Goal: Transaction & Acquisition: Download file/media

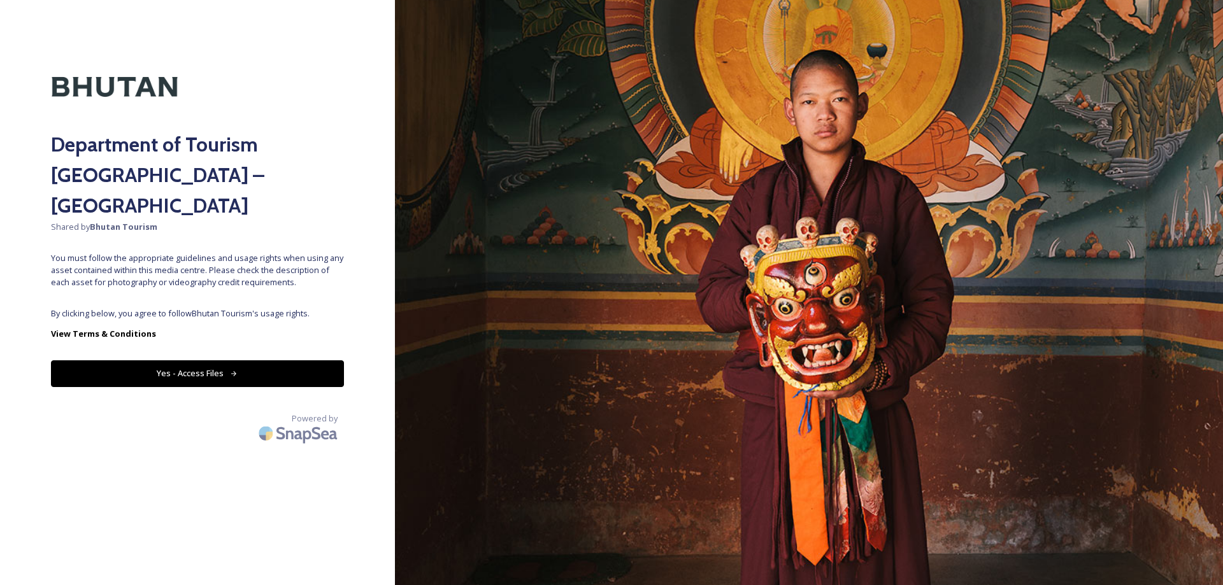
click at [223, 360] on button "Yes - Access Files" at bounding box center [197, 373] width 293 height 26
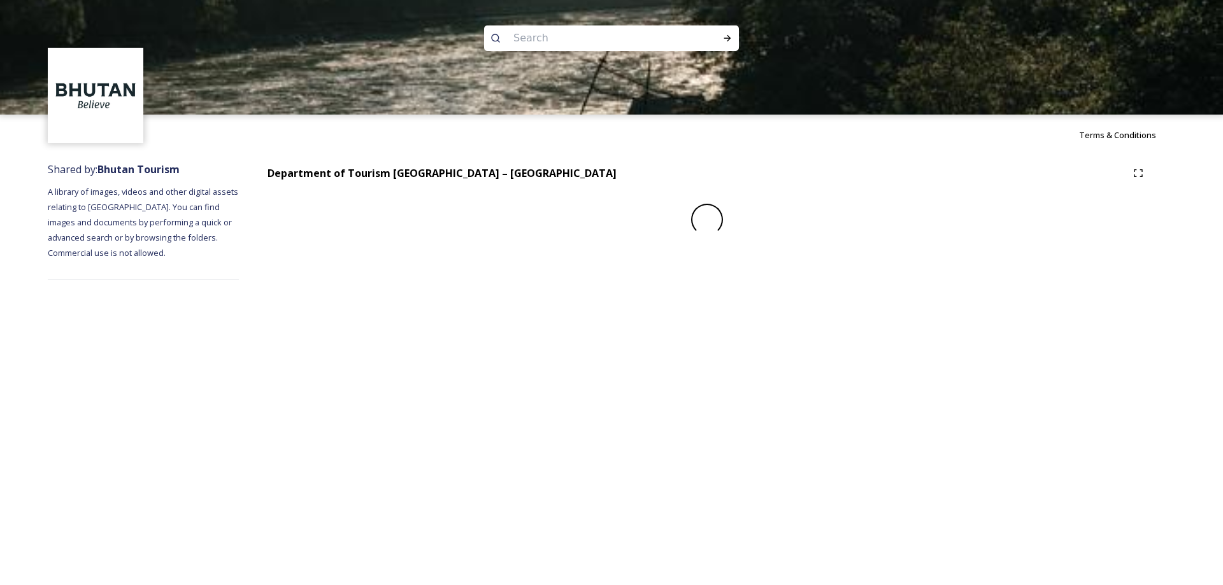
click at [218, 343] on div "Terms & Conditions Shared by: Bhutan Tourism A library of images, videos and ot…" at bounding box center [611, 292] width 1223 height 585
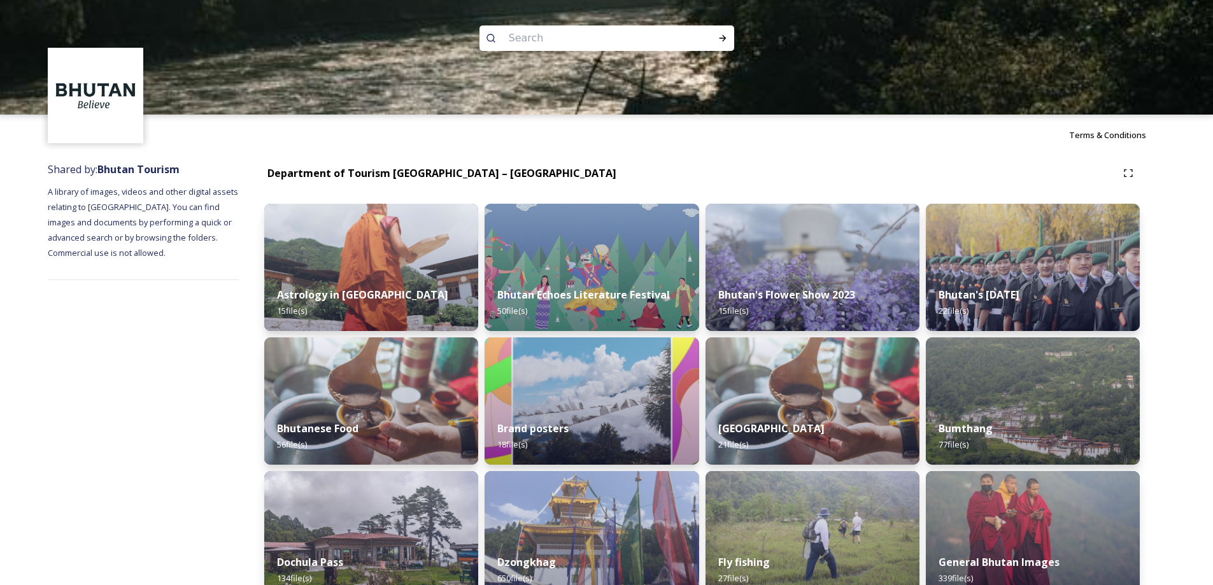
click at [578, 42] on input at bounding box center [589, 38] width 174 height 28
type input "kayak"
click at [718, 42] on icon at bounding box center [723, 38] width 10 height 10
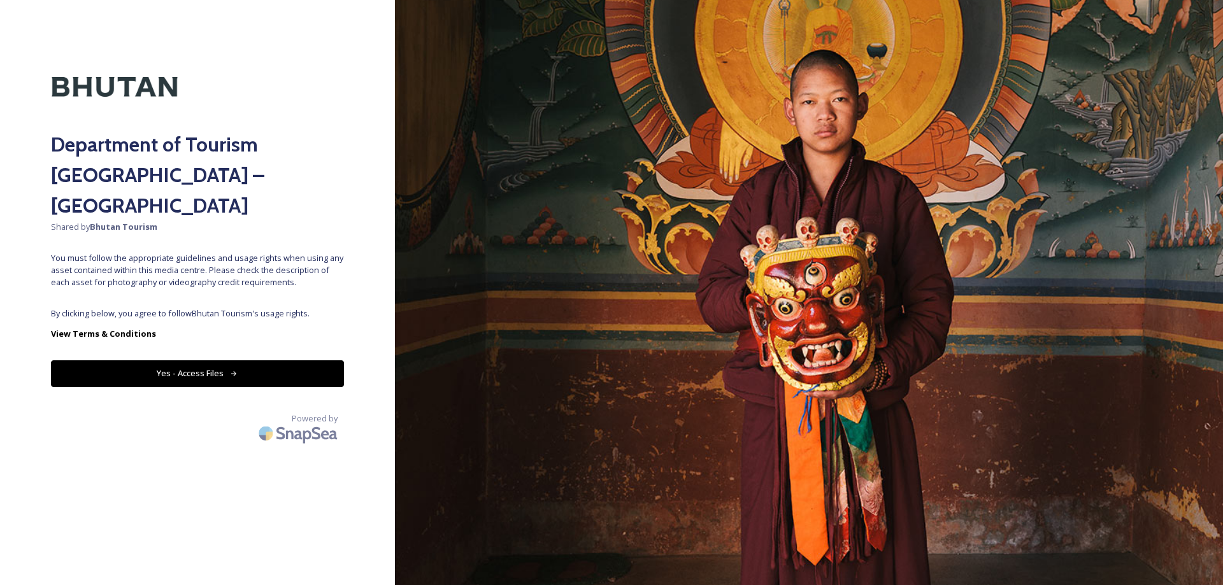
click at [197, 360] on button "Yes - Access Files" at bounding box center [197, 373] width 293 height 26
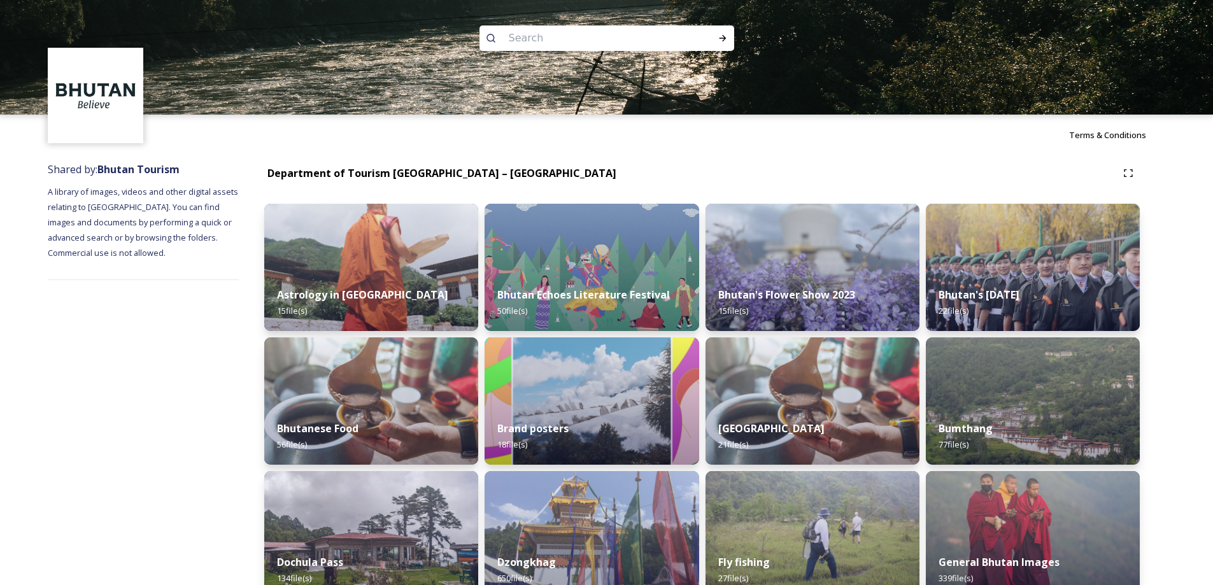
click at [557, 38] on input at bounding box center [589, 38] width 174 height 28
type input "rock climbing"
click at [723, 39] on icon at bounding box center [723, 38] width 10 height 10
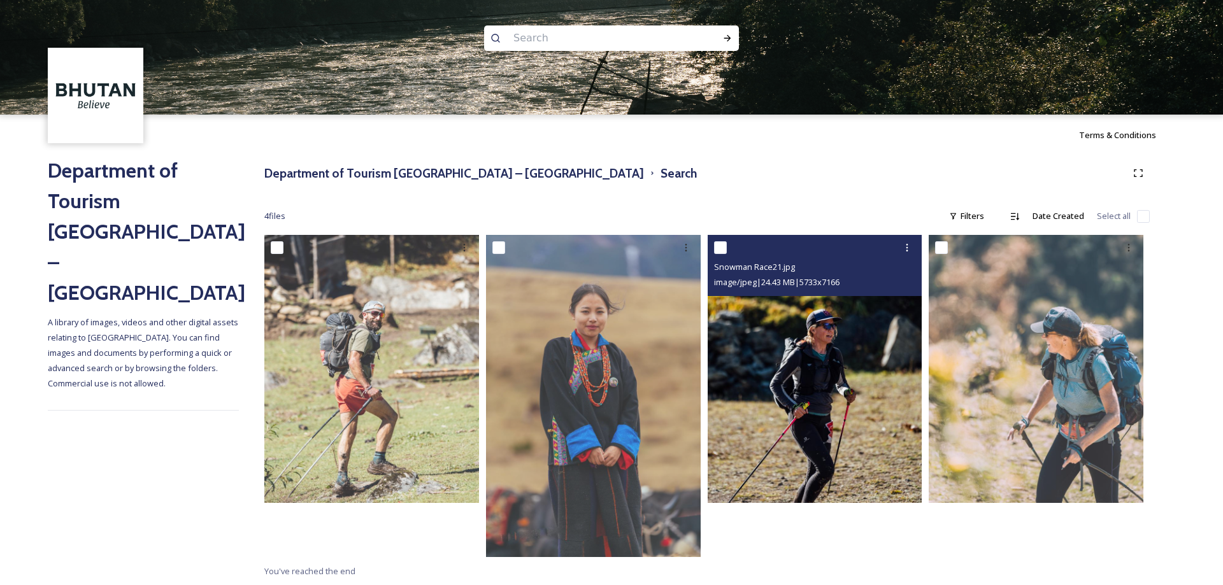
click at [816, 453] on img at bounding box center [815, 369] width 215 height 268
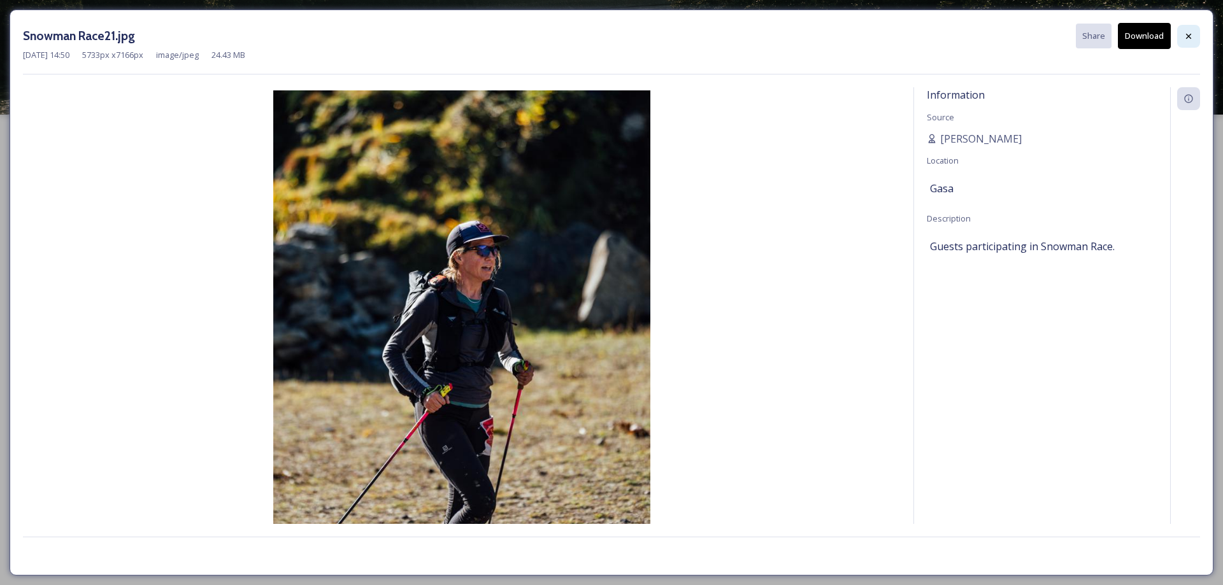
click at [1188, 40] on icon at bounding box center [1188, 36] width 10 height 10
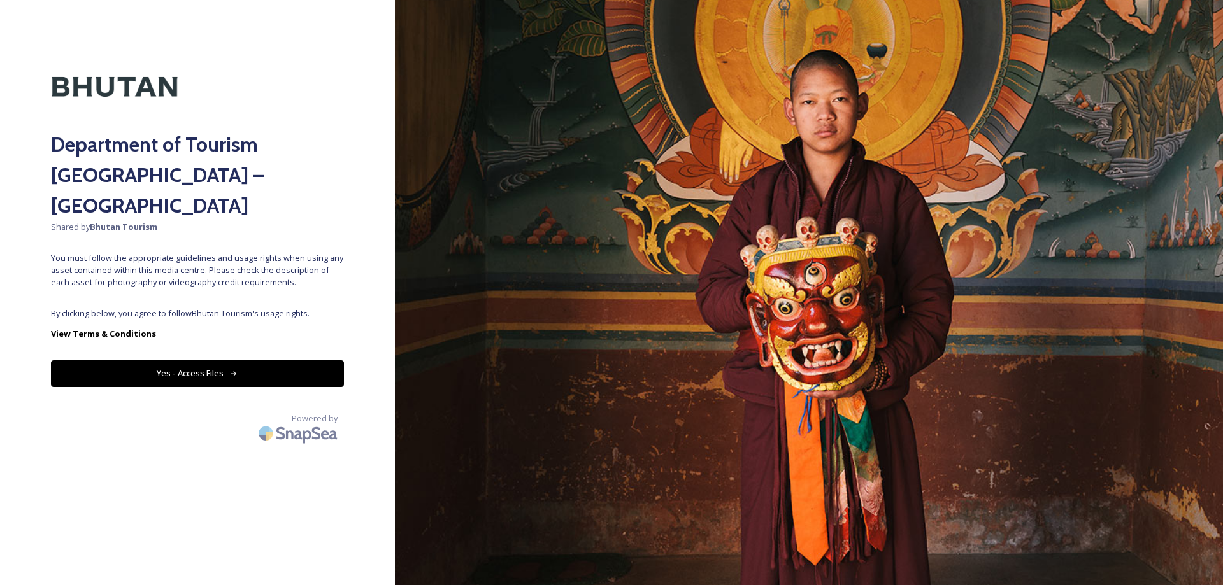
click at [227, 360] on button "Yes - Access Files" at bounding box center [197, 373] width 293 height 26
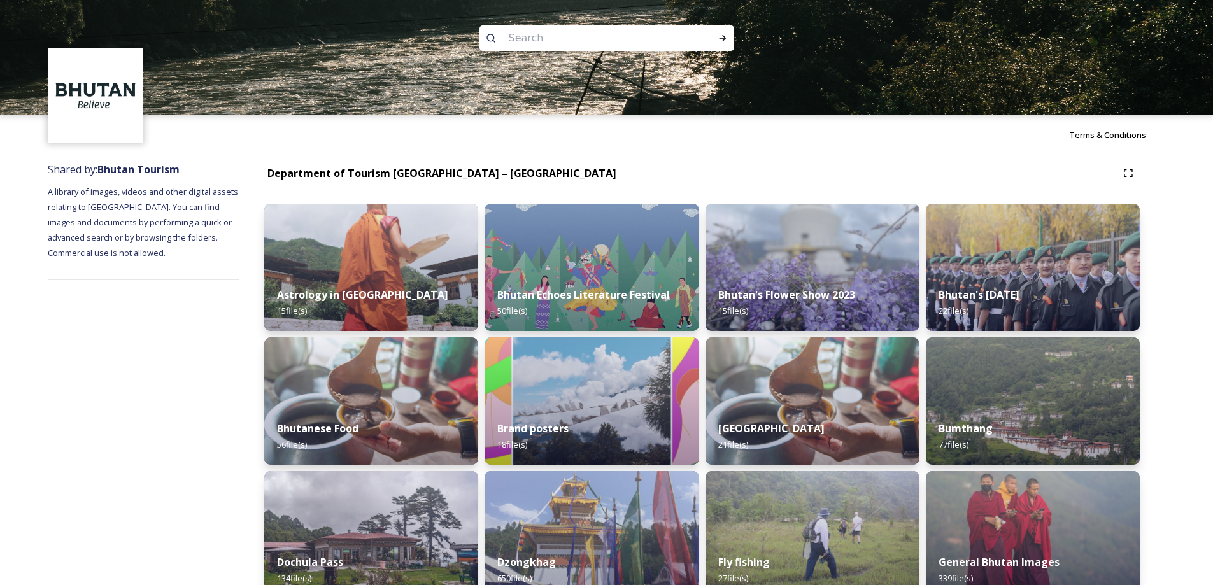
click at [535, 40] on input at bounding box center [589, 38] width 174 height 28
type input "biking"
click at [715, 38] on div "Run Search" at bounding box center [722, 38] width 23 height 23
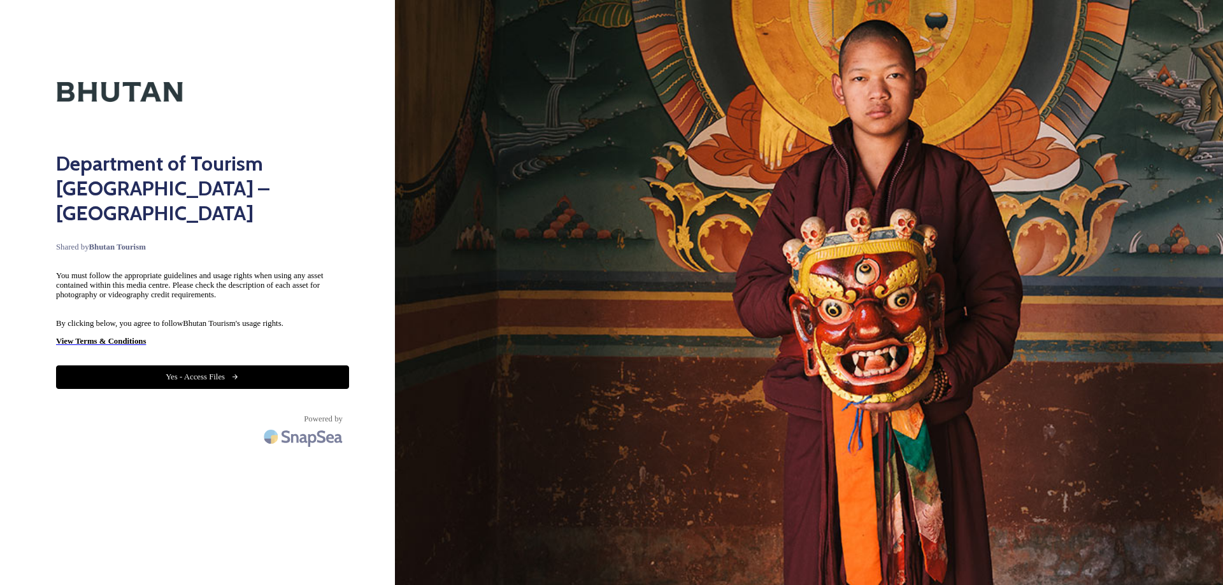
click at [187, 366] on button "Yes - Access Files" at bounding box center [202, 378] width 293 height 24
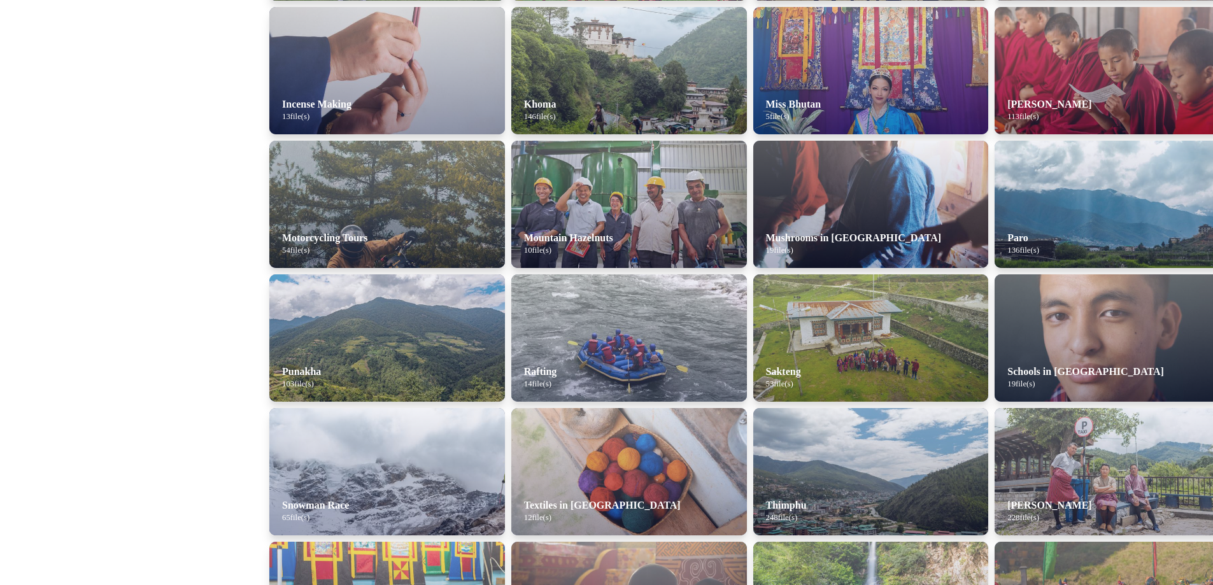
scroll to position [777, 0]
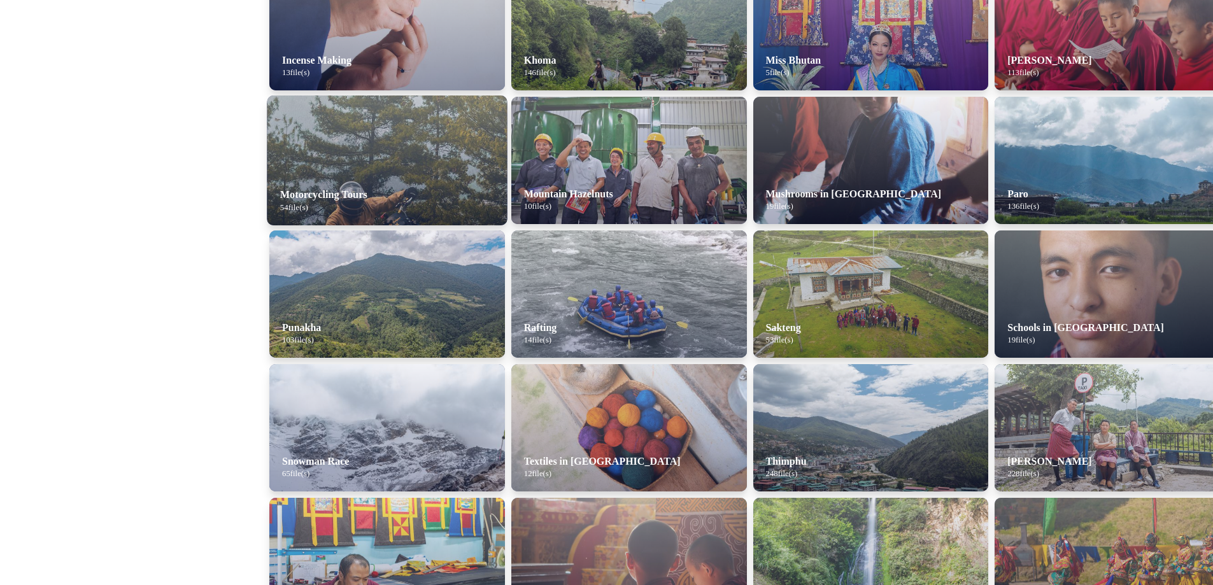
click at [341, 189] on strong "Motorcycling Tours" at bounding box center [323, 194] width 87 height 11
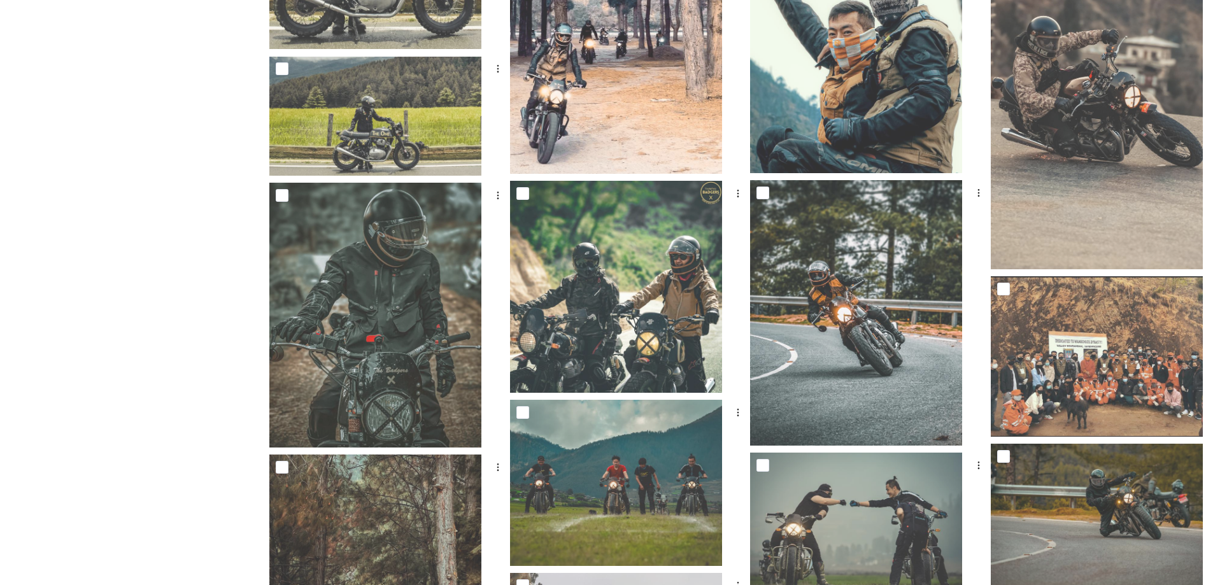
scroll to position [2675, 0]
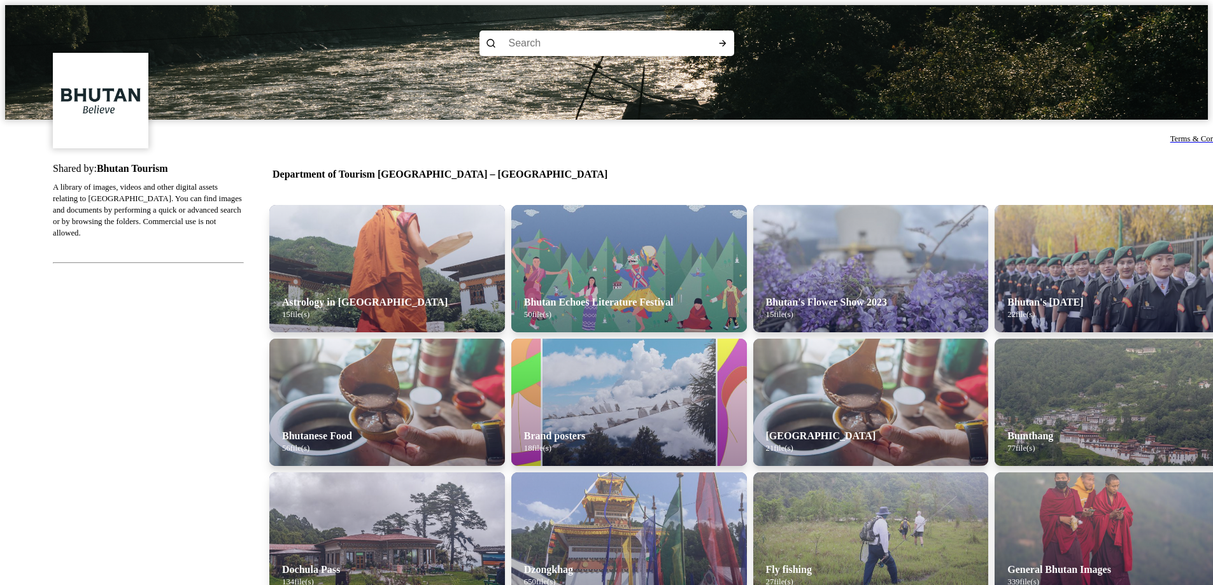
click at [539, 34] on input at bounding box center [589, 43] width 174 height 24
paste input "Archery"
type input "Archery"
click at [723, 38] on icon at bounding box center [723, 43] width 10 height 10
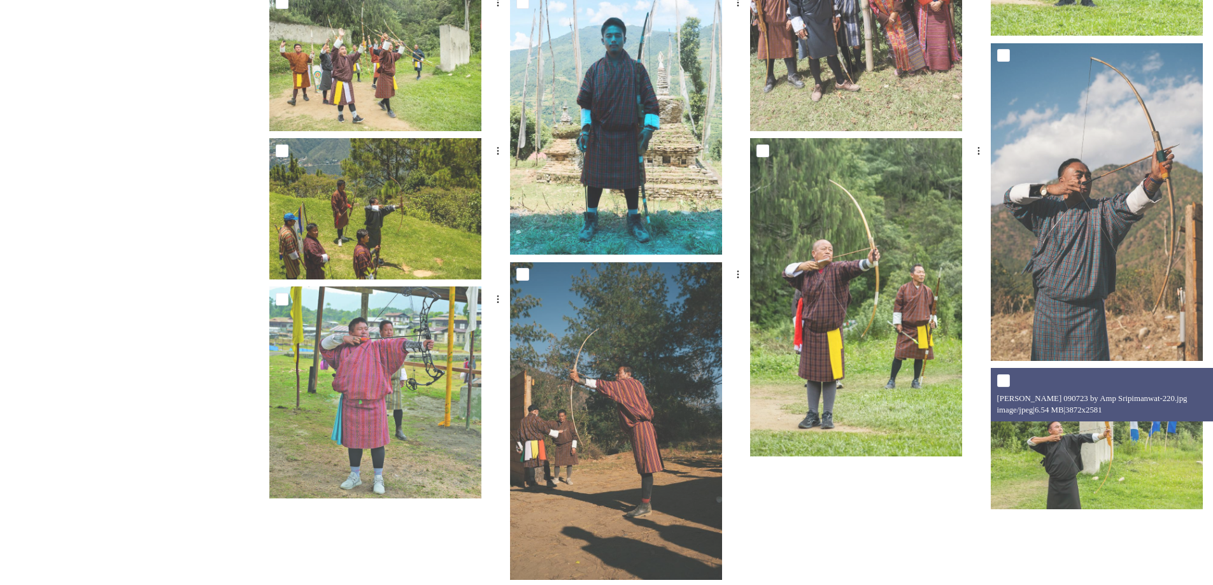
scroll to position [1085, 0]
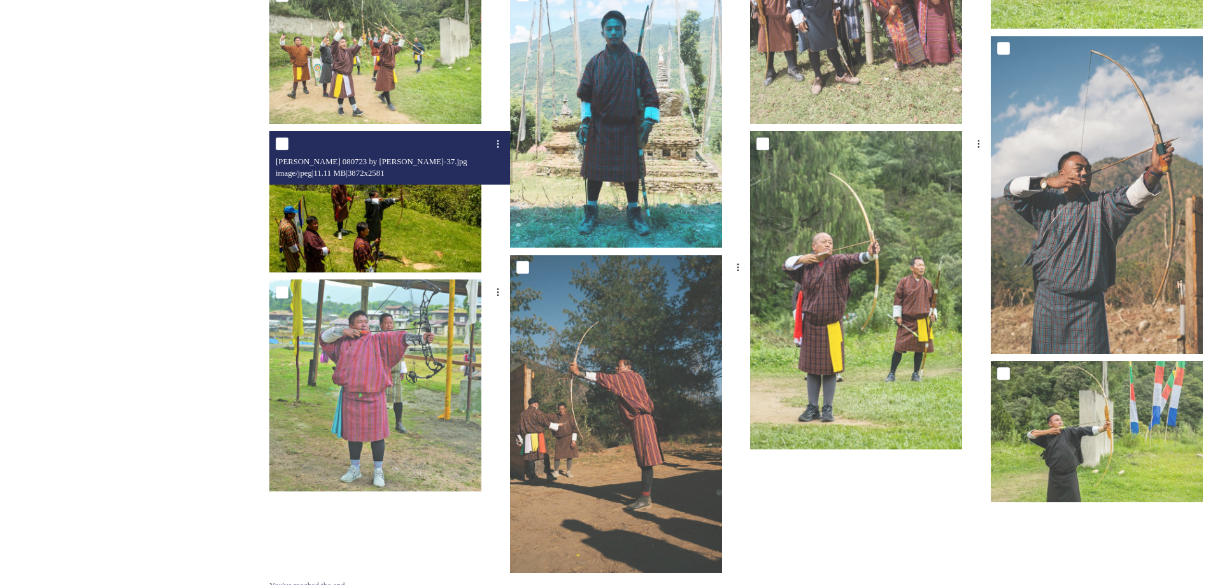
click at [342, 211] on img at bounding box center [375, 201] width 212 height 141
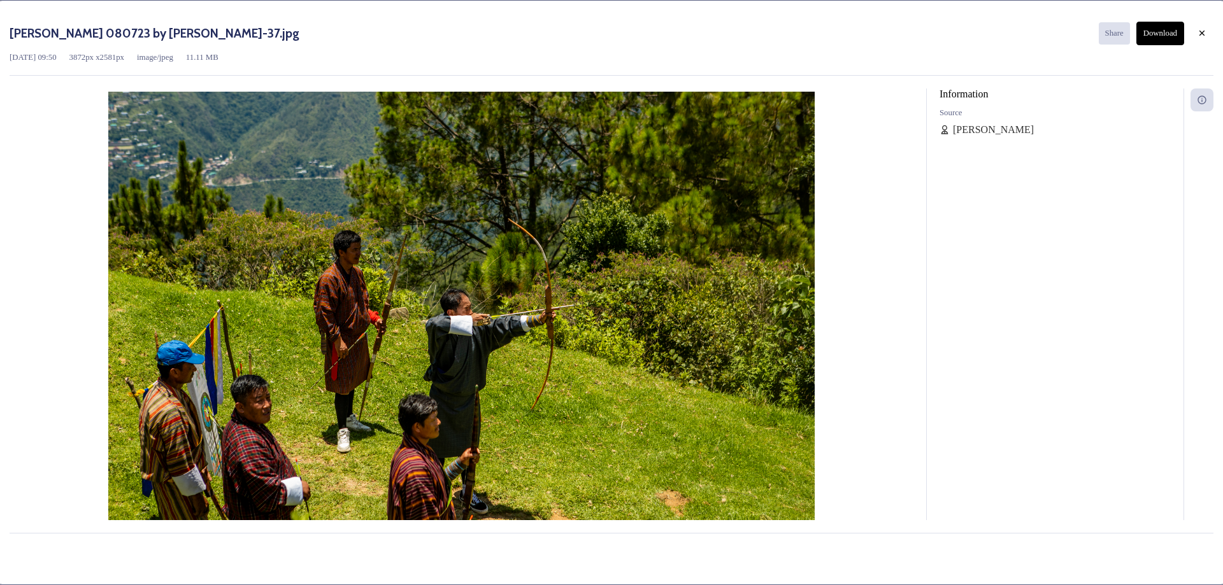
click at [1153, 36] on button "Download" at bounding box center [1160, 34] width 48 height 24
click at [1199, 38] on div at bounding box center [1201, 33] width 23 height 23
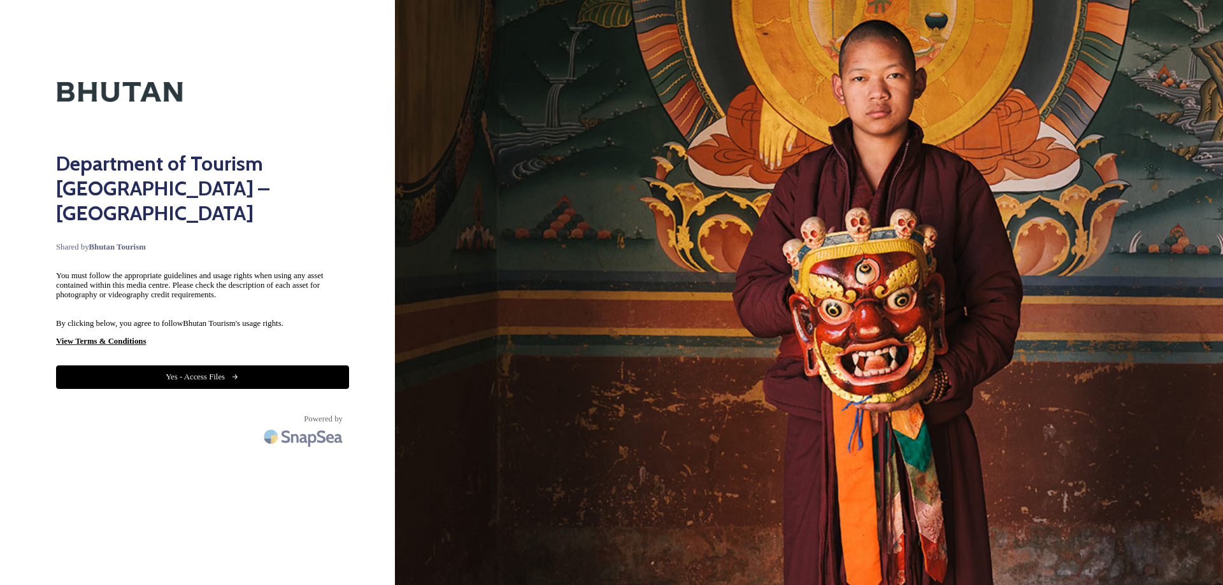
click at [138, 366] on button "Yes - Access Files" at bounding box center [202, 378] width 293 height 24
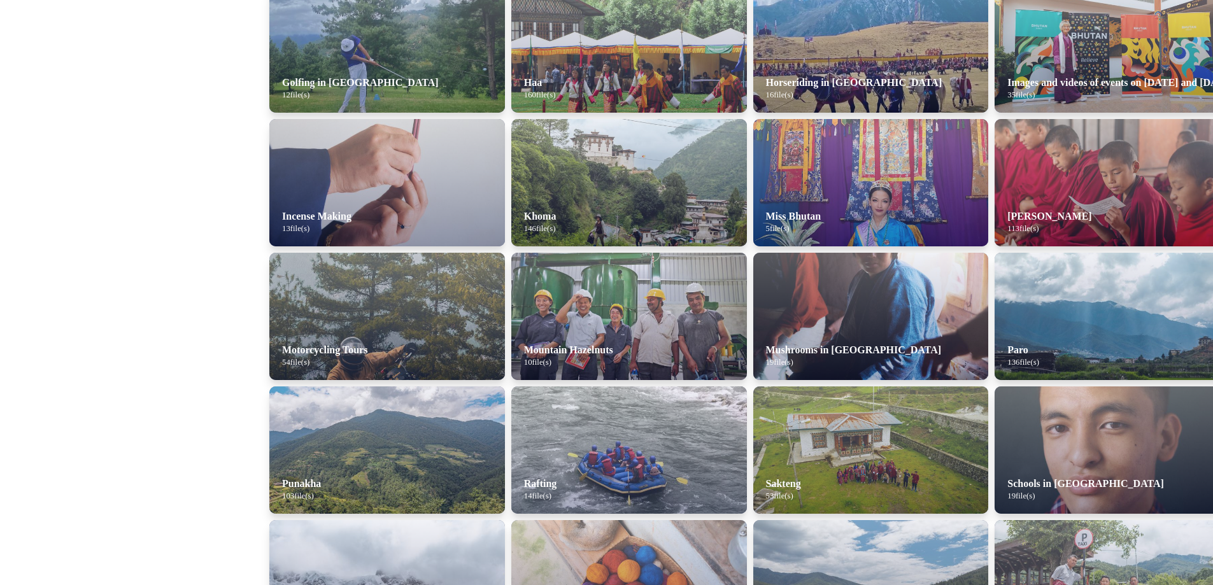
scroll to position [606, 0]
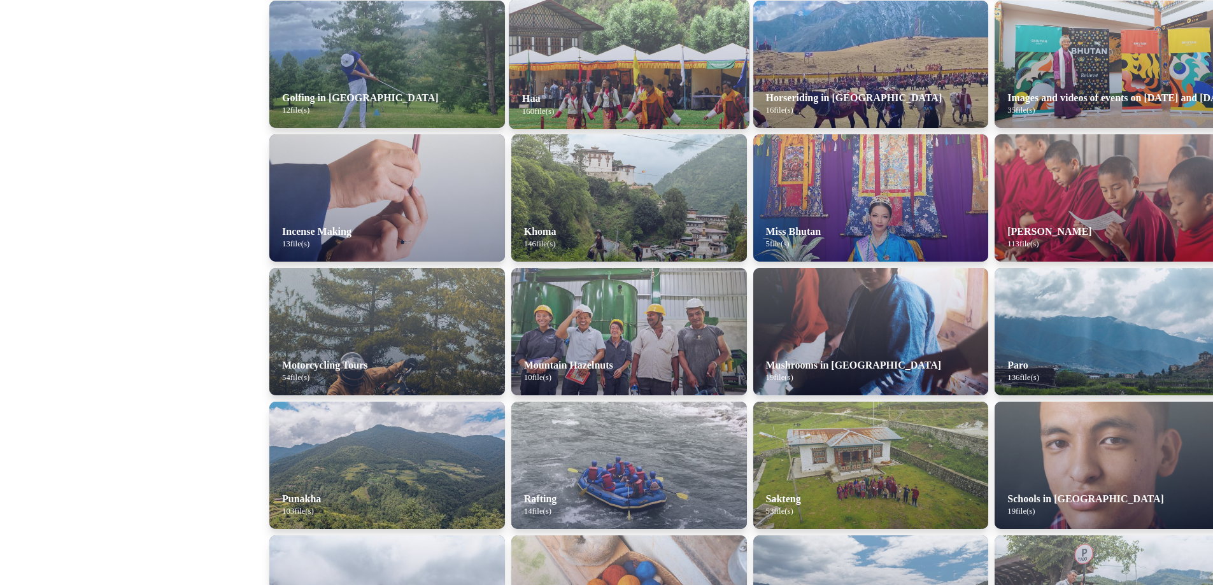
click at [522, 106] on span "160 file(s)" at bounding box center [538, 110] width 32 height 9
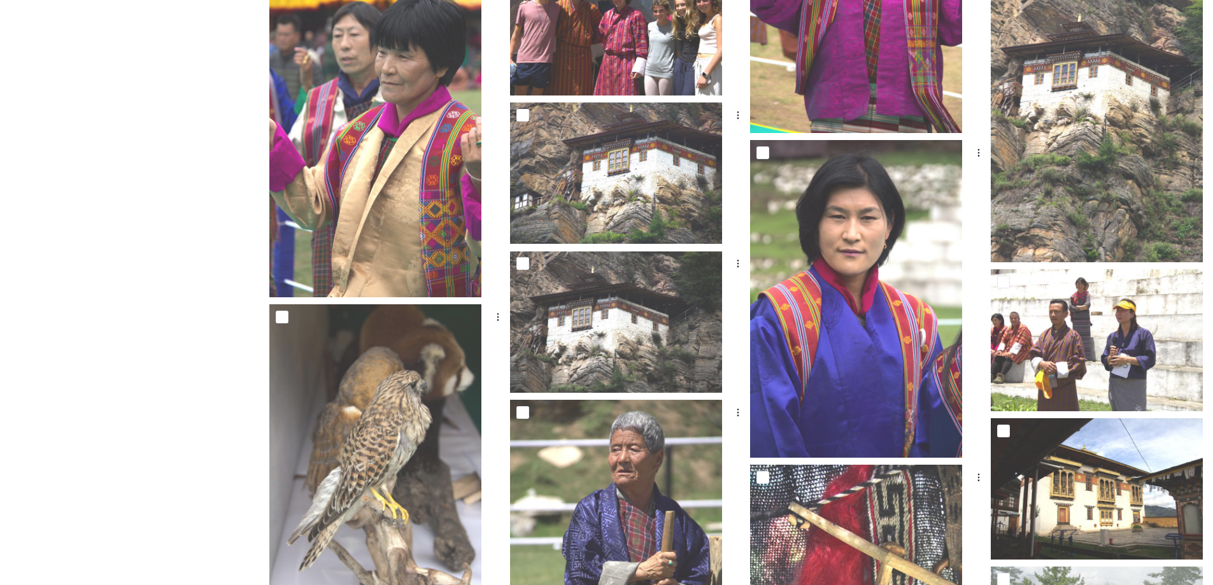
scroll to position [5921, 0]
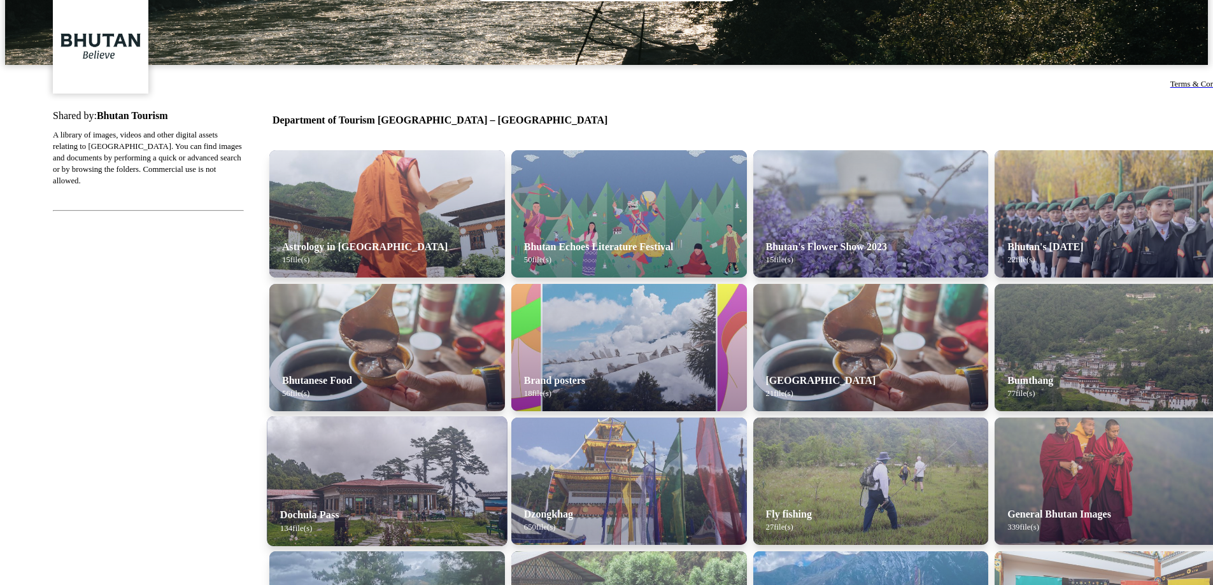
scroll to position [32, 0]
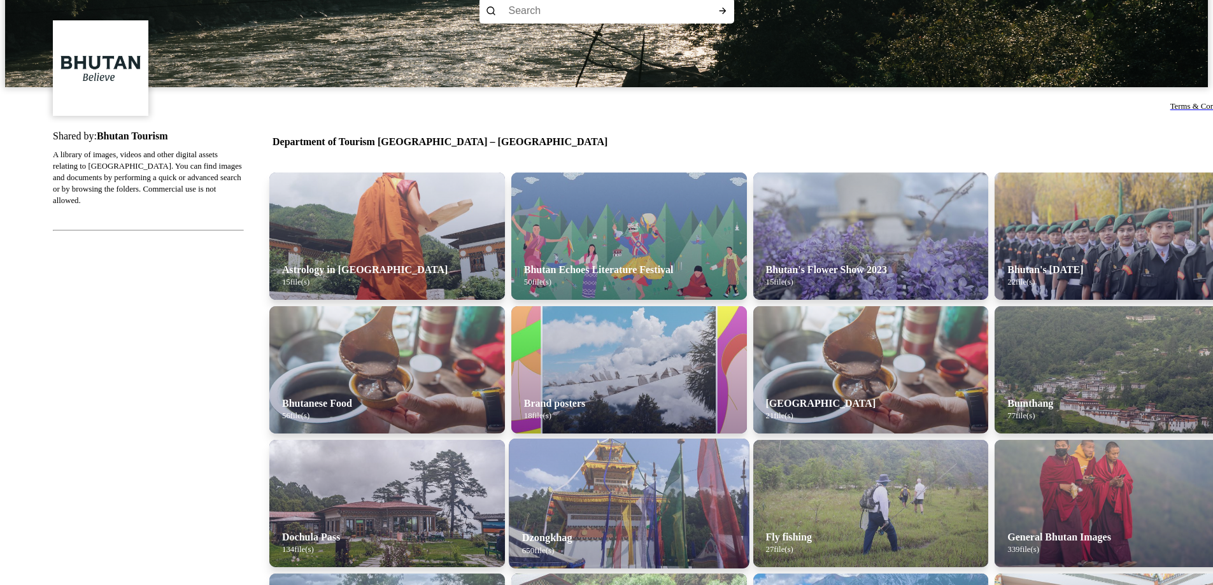
click at [592, 499] on img at bounding box center [629, 504] width 240 height 130
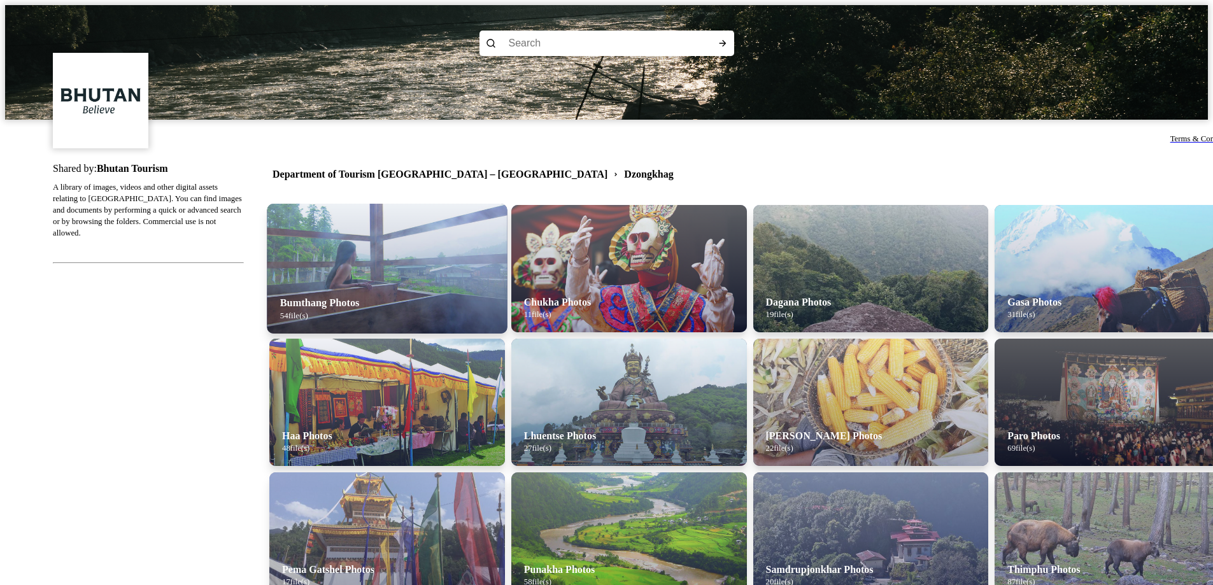
click at [387, 284] on div "Bumthang Photos 54 file(s)" at bounding box center [400, 309] width 266 height 50
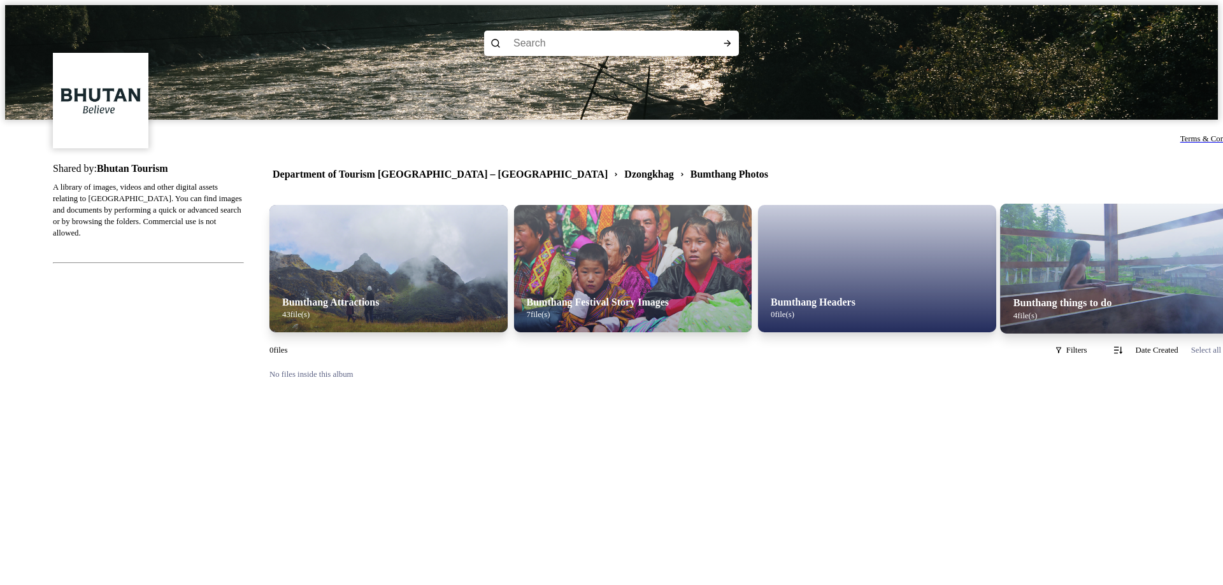
click at [1013, 300] on strong "Bunthang things to do" at bounding box center [1062, 302] width 99 height 11
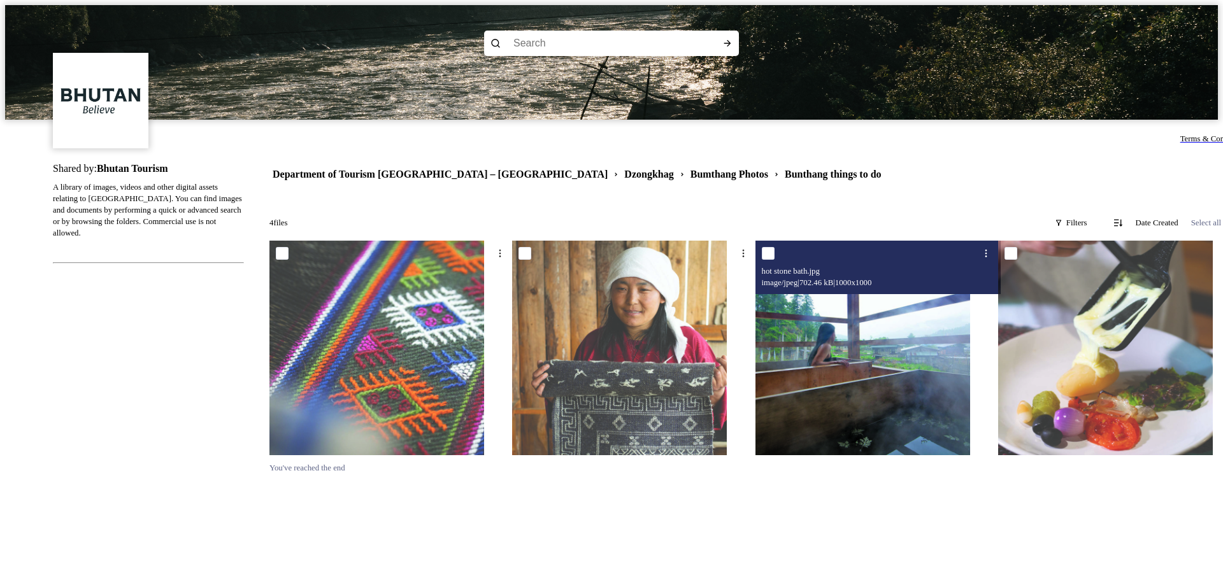
click at [847, 397] on img at bounding box center [862, 348] width 215 height 215
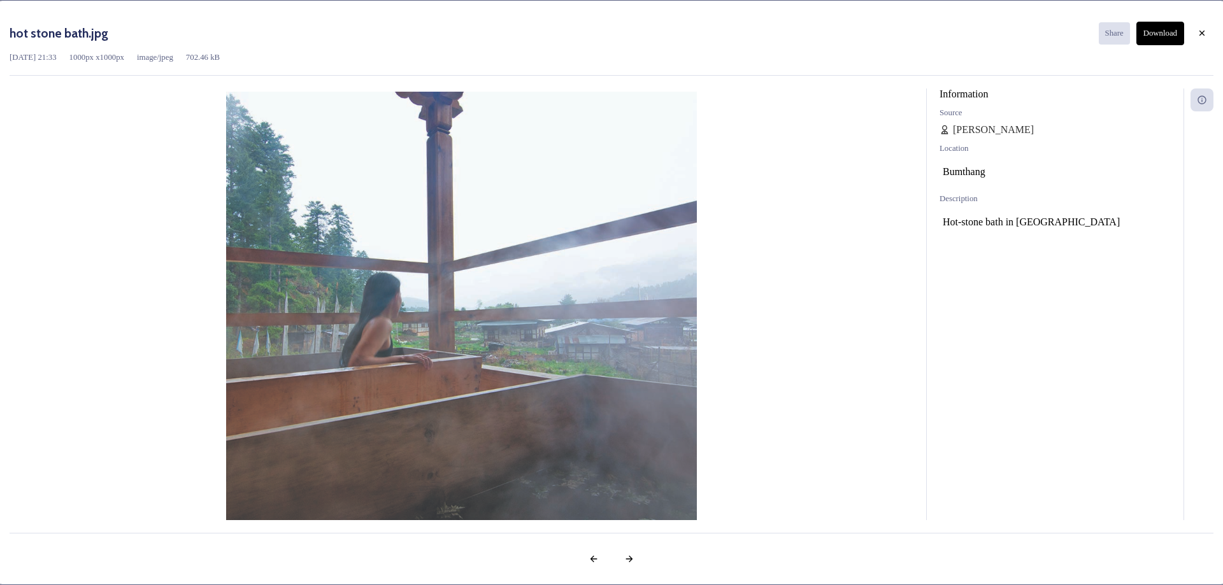
click at [1146, 37] on button "Download" at bounding box center [1160, 34] width 48 height 24
click at [1197, 38] on icon at bounding box center [1202, 33] width 10 height 10
